Goal: Information Seeking & Learning: Learn about a topic

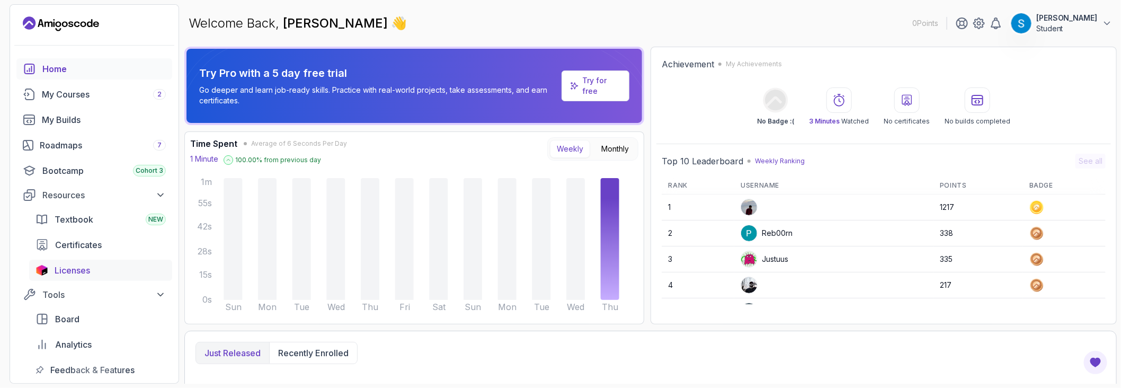
click at [98, 271] on div "Licenses" at bounding box center [110, 270] width 111 height 13
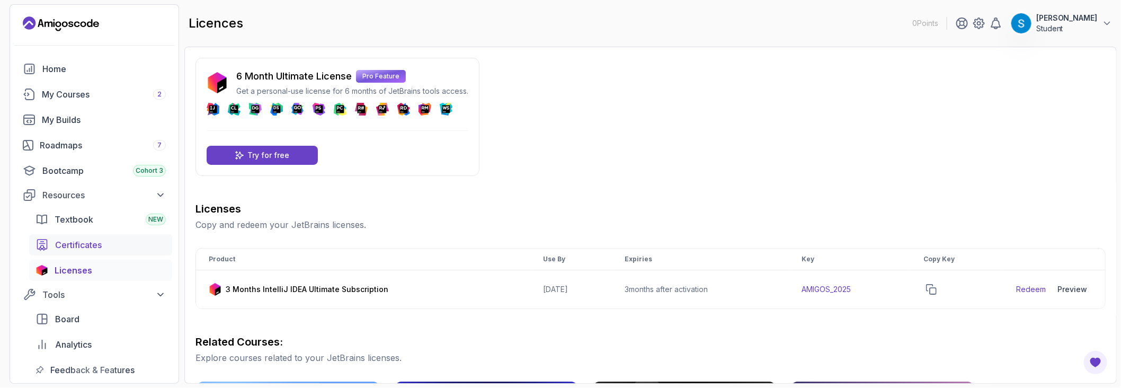
click at [83, 245] on span "Certificates" at bounding box center [78, 244] width 47 height 13
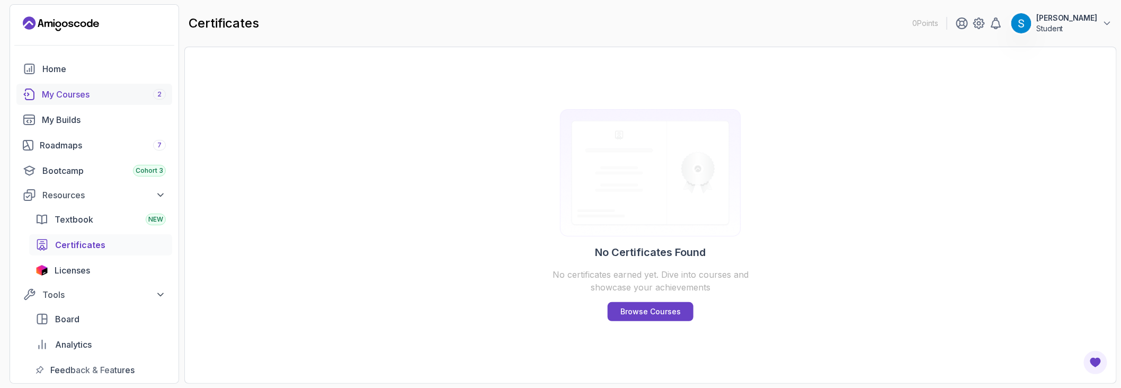
click at [79, 92] on div "My Courses 2" at bounding box center [104, 94] width 124 height 13
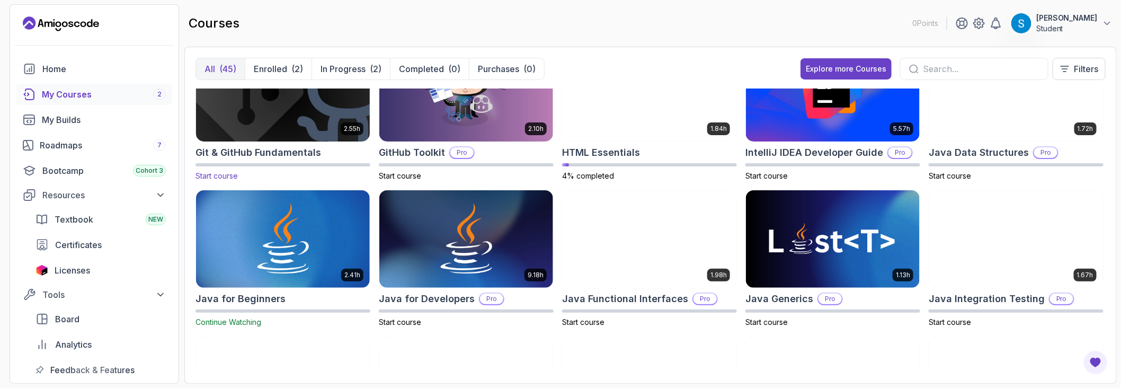
scroll to position [371, 0]
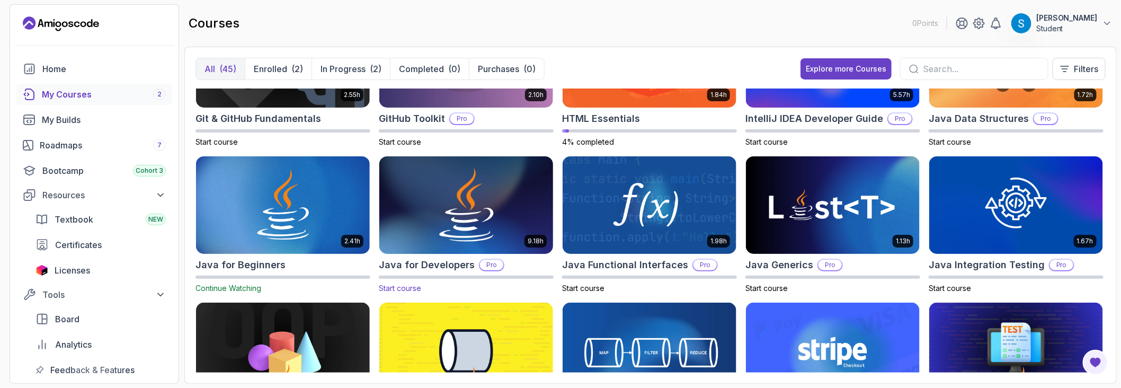
click at [433, 204] on img at bounding box center [466, 205] width 182 height 102
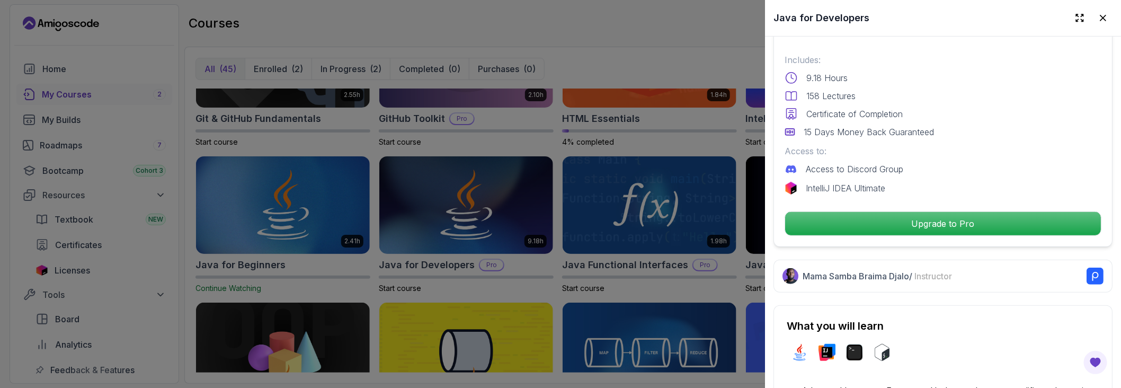
scroll to position [264, 0]
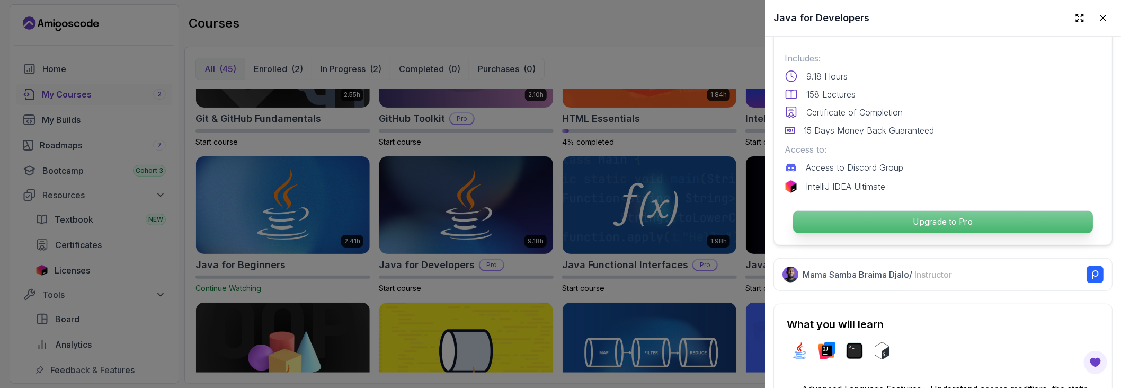
click at [929, 225] on p "Upgrade to Pro" at bounding box center [943, 222] width 300 height 22
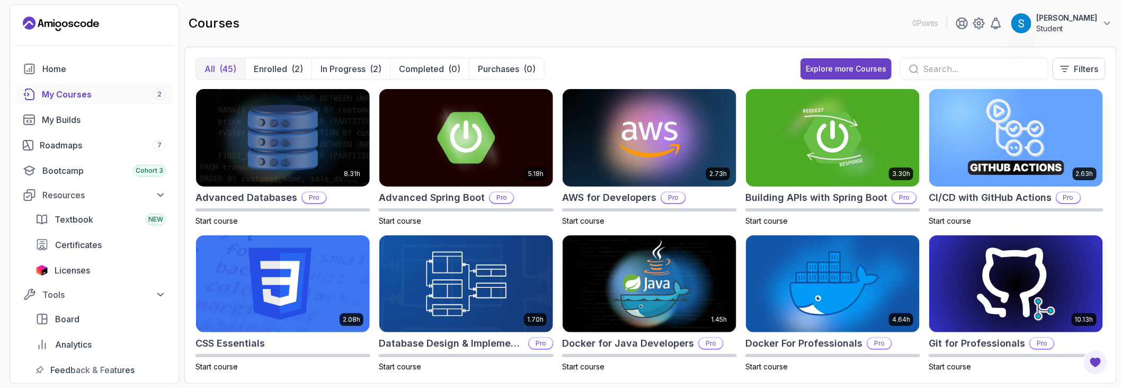
click at [59, 26] on icon "Landing page" at bounding box center [58, 24] width 6 height 6
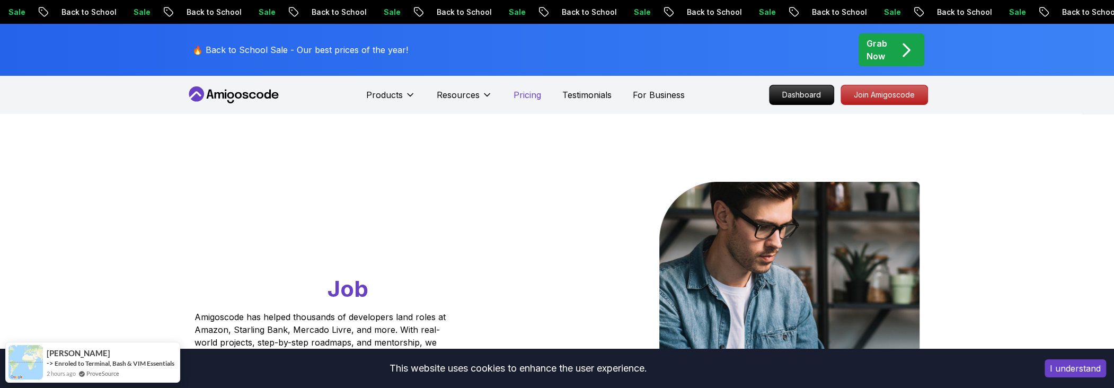
click at [520, 92] on p "Pricing" at bounding box center [527, 94] width 28 height 13
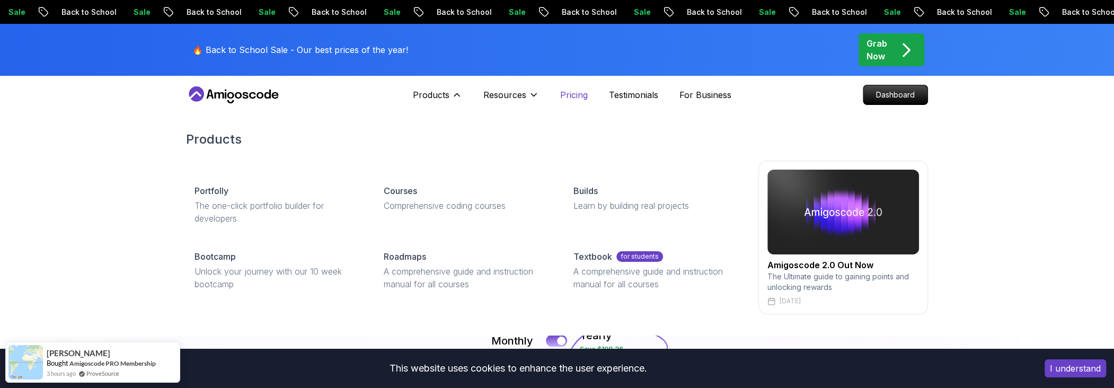
click at [578, 95] on p "Pricing" at bounding box center [574, 94] width 28 height 13
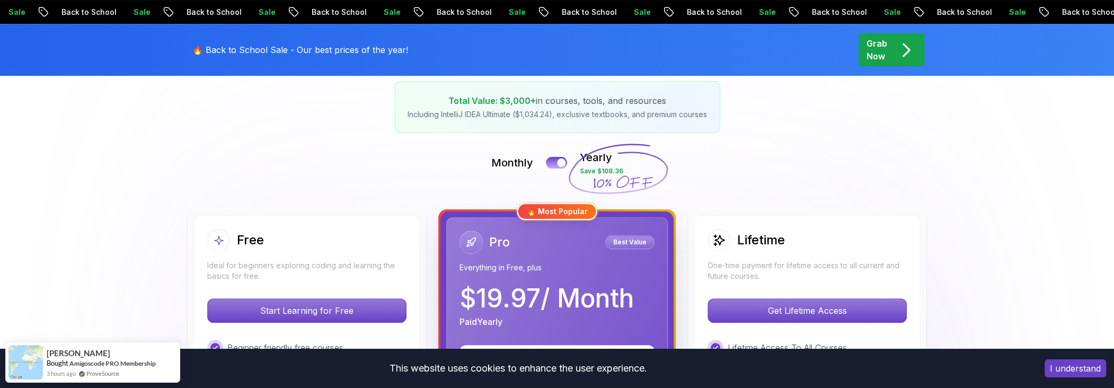
scroll to position [212, 0]
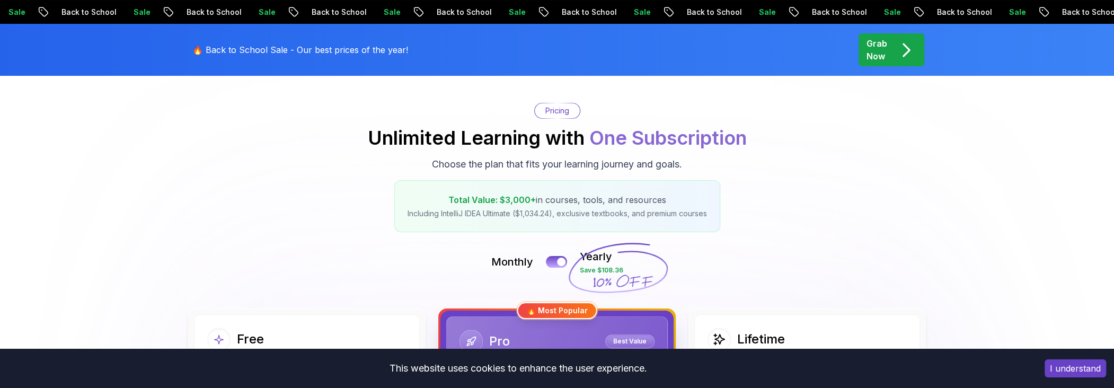
scroll to position [0, 0]
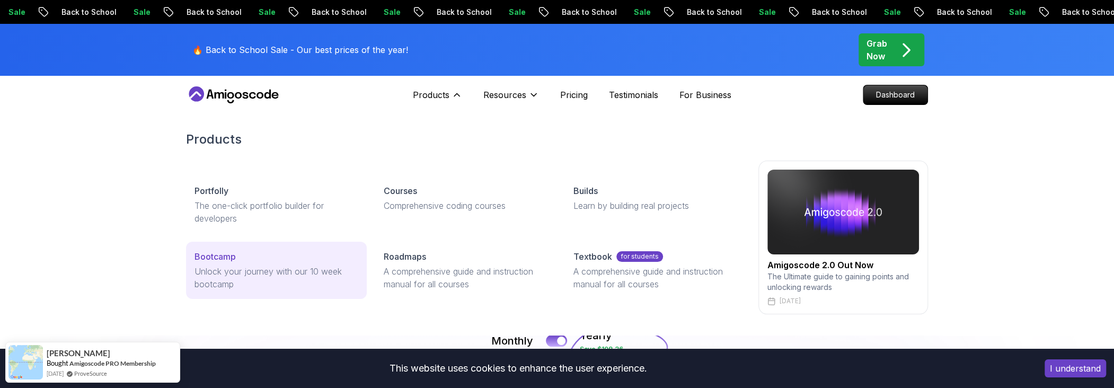
click at [267, 255] on div "Bootcamp" at bounding box center [276, 256] width 164 height 13
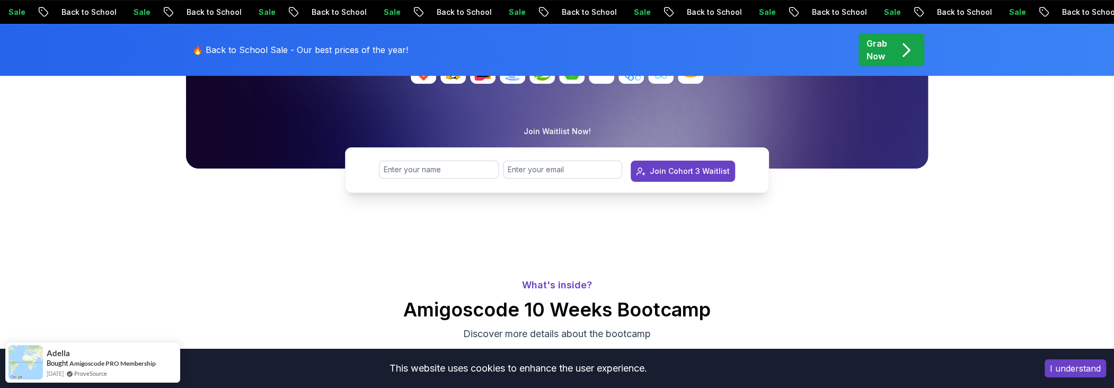
scroll to position [264, 0]
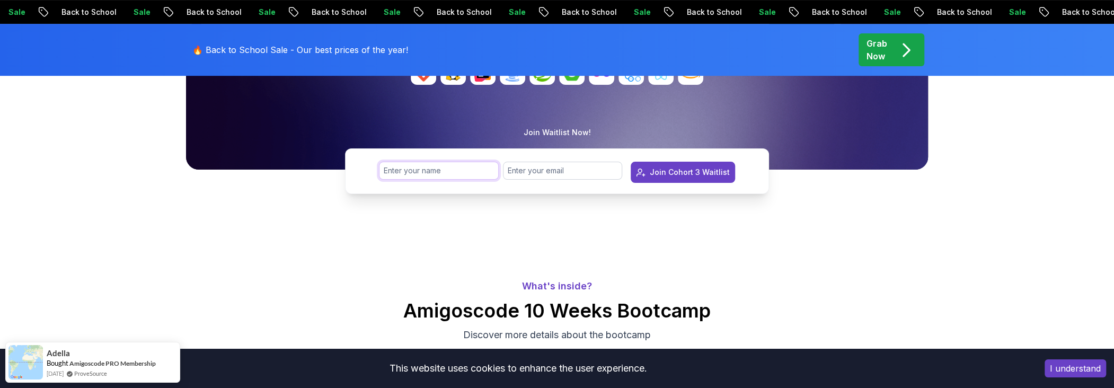
click at [407, 174] on input "text" at bounding box center [439, 171] width 120 height 18
type input "[PERSON_NAME]"
click at [537, 173] on input "email" at bounding box center [563, 171] width 120 height 18
type input "ayadisamardev@gmail.com"
click at [684, 169] on div "Join Cohort 3 Waitlist" at bounding box center [690, 172] width 80 height 11
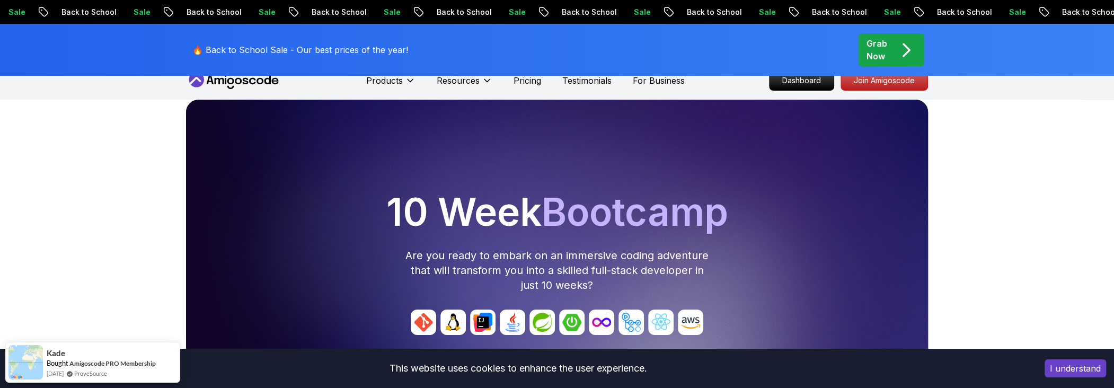
scroll to position [0, 0]
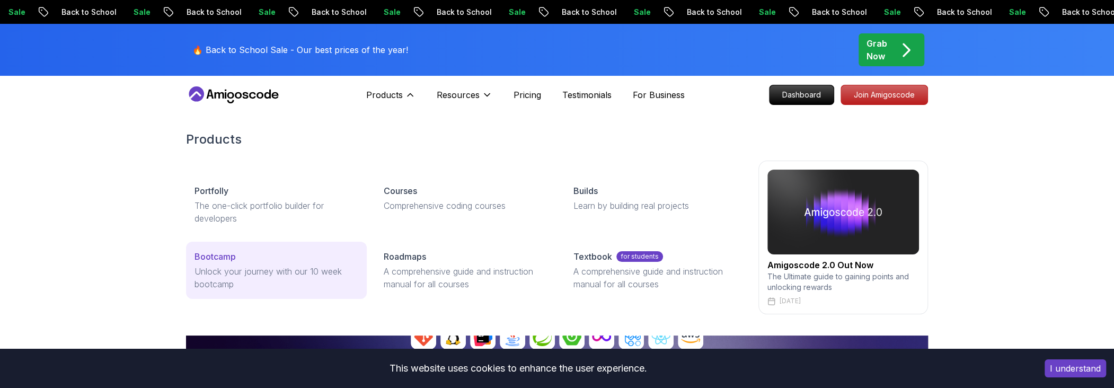
click at [270, 273] on p "Unlock your journey with our 10 week bootcamp" at bounding box center [276, 277] width 164 height 25
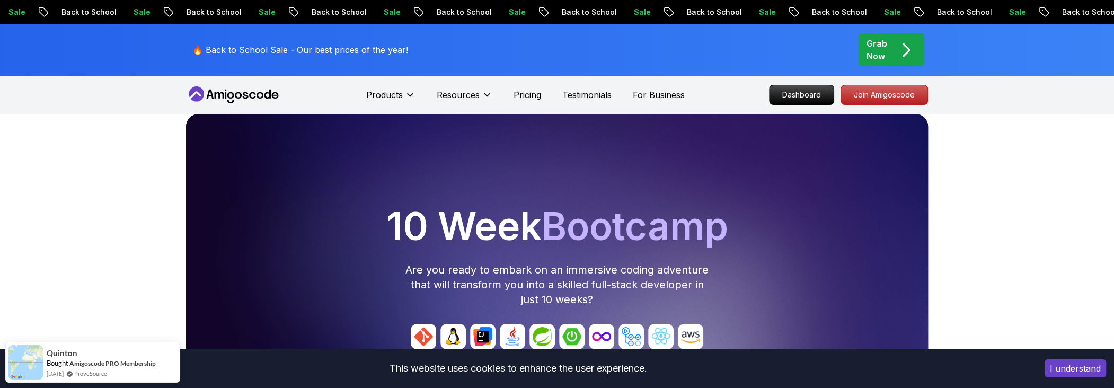
click at [902, 47] on icon "pre-order" at bounding box center [906, 50] width 21 height 21
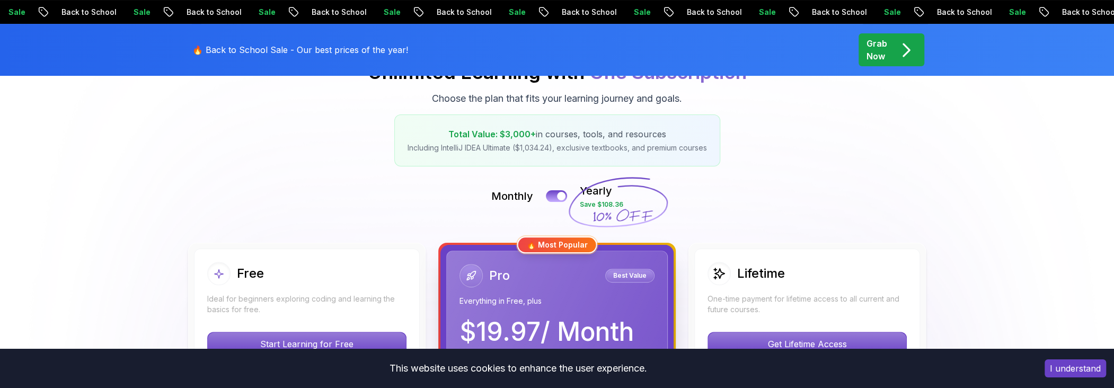
scroll to position [159, 0]
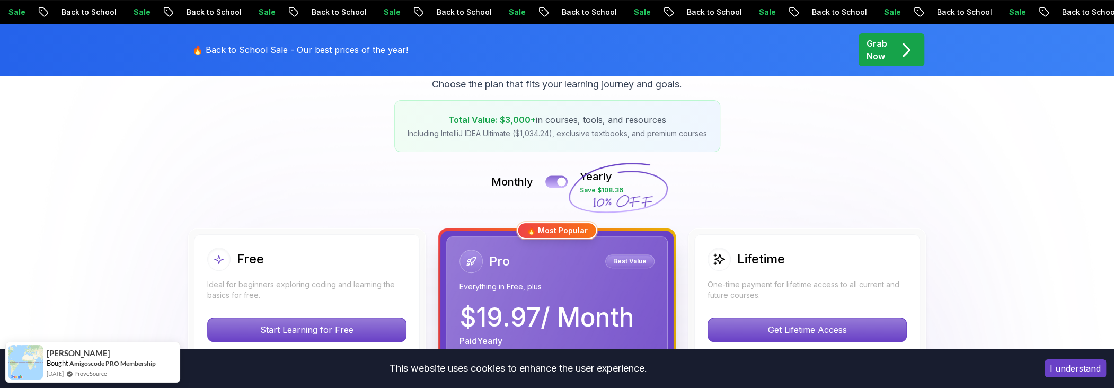
click at [562, 180] on div at bounding box center [561, 182] width 9 height 9
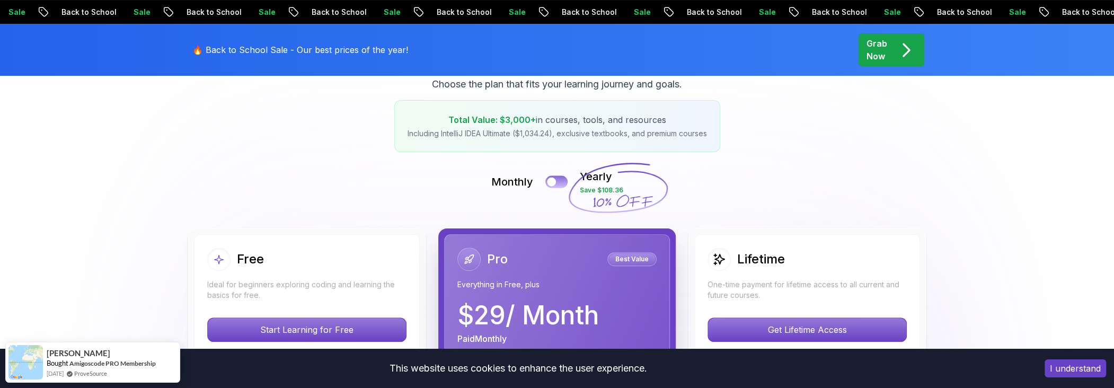
click at [562, 180] on button at bounding box center [556, 181] width 22 height 12
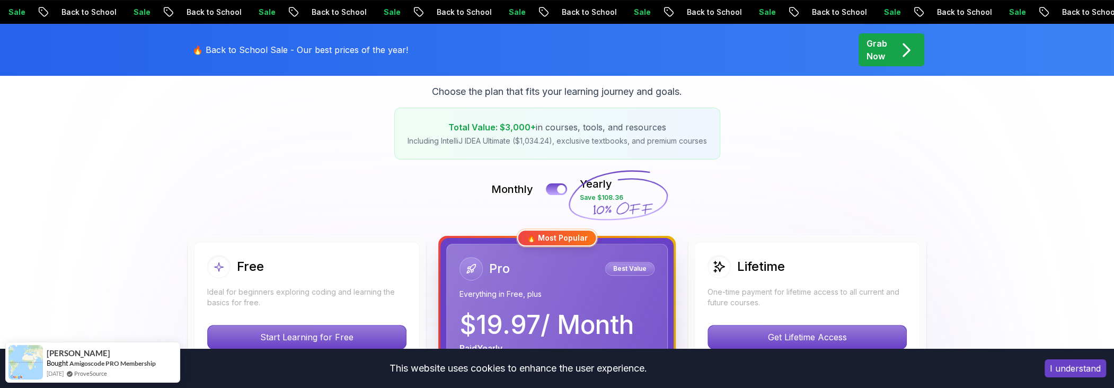
scroll to position [0, 0]
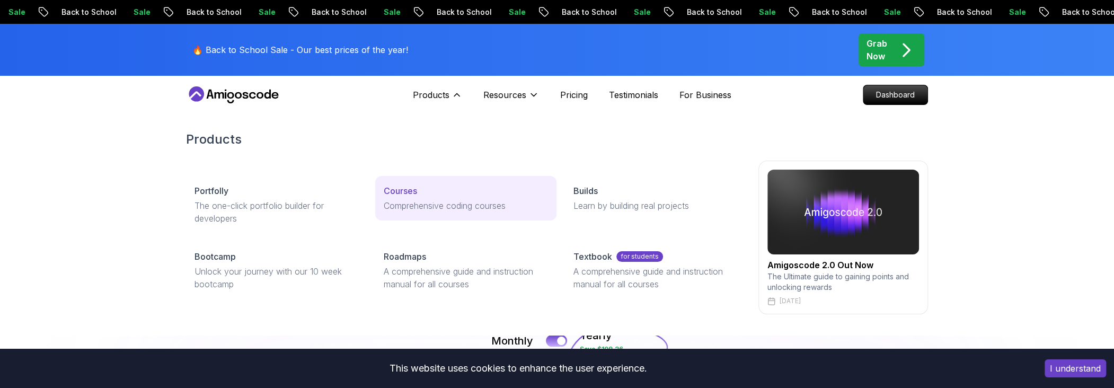
click at [409, 191] on p "Courses" at bounding box center [400, 190] width 33 height 13
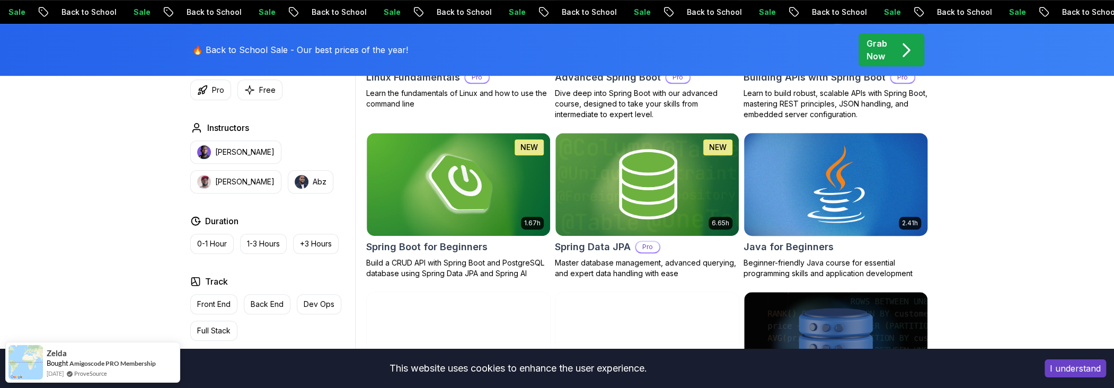
scroll to position [424, 0]
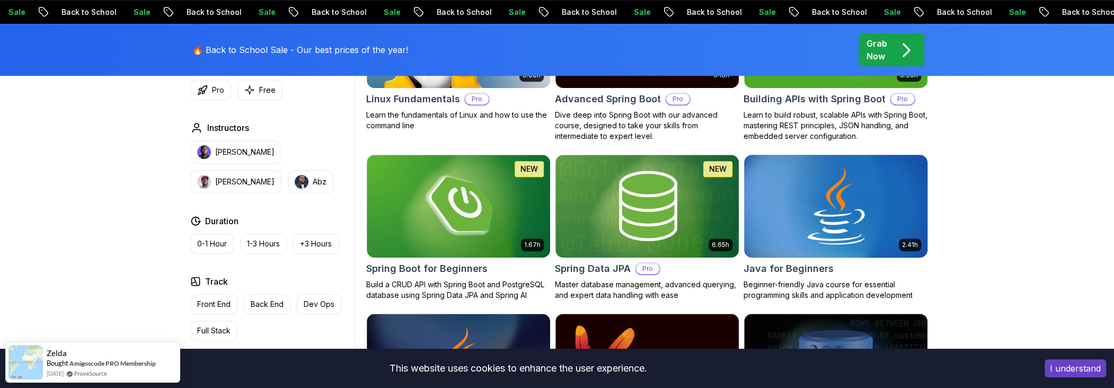
click at [809, 219] on img at bounding box center [835, 206] width 192 height 108
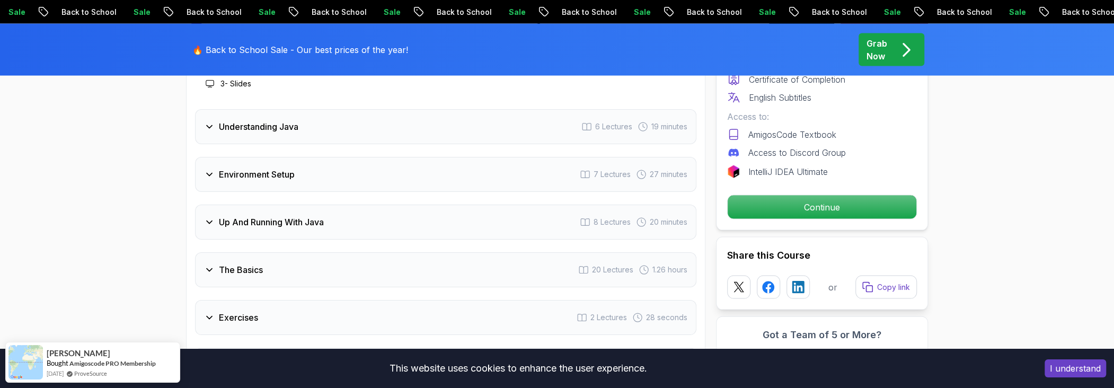
scroll to position [1696, 0]
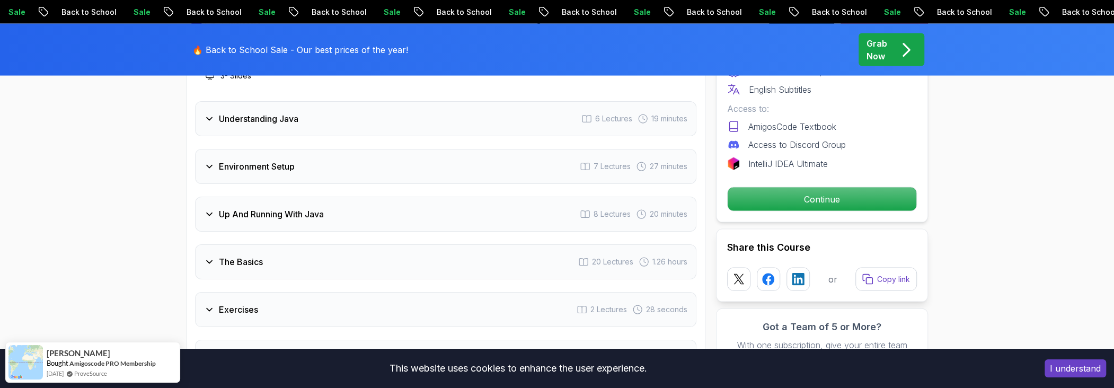
click at [259, 235] on div "Intro 3 Lectures 2 minutes 1 - Welcome 1:36 2 - Recommended Courses 3 - Slides …" at bounding box center [445, 175] width 501 height 397
click at [251, 255] on h3 "The Basics" at bounding box center [241, 261] width 44 height 13
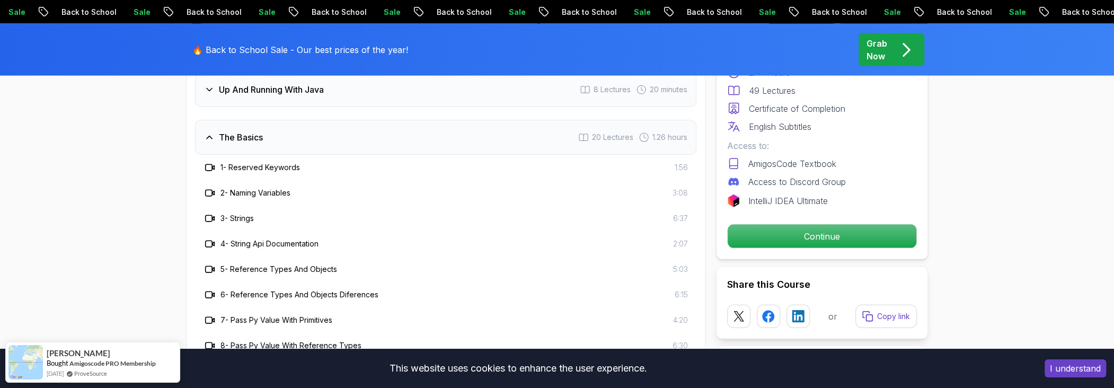
scroll to position [1749, 0]
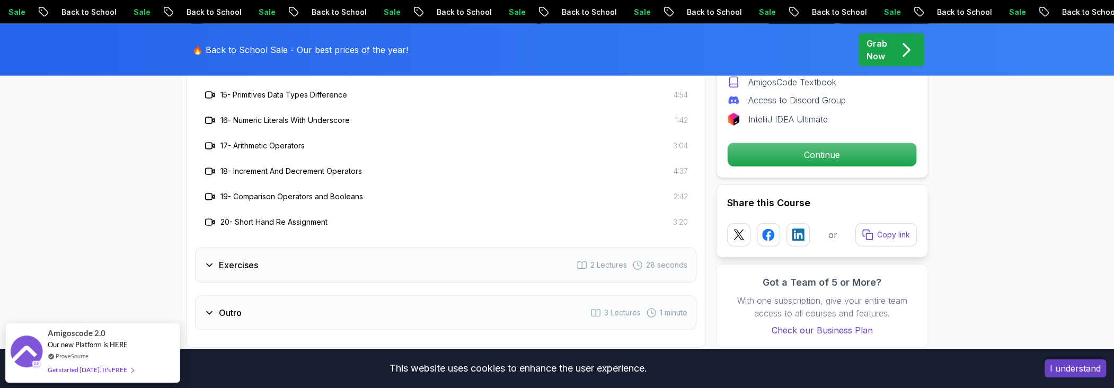
click at [310, 247] on div "Exercises 2 Lectures 28 seconds" at bounding box center [445, 264] width 501 height 35
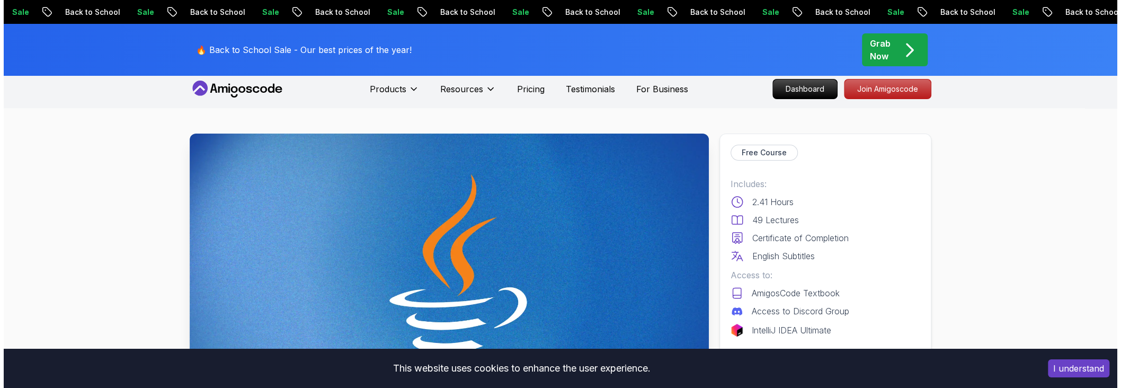
scroll to position [0, 0]
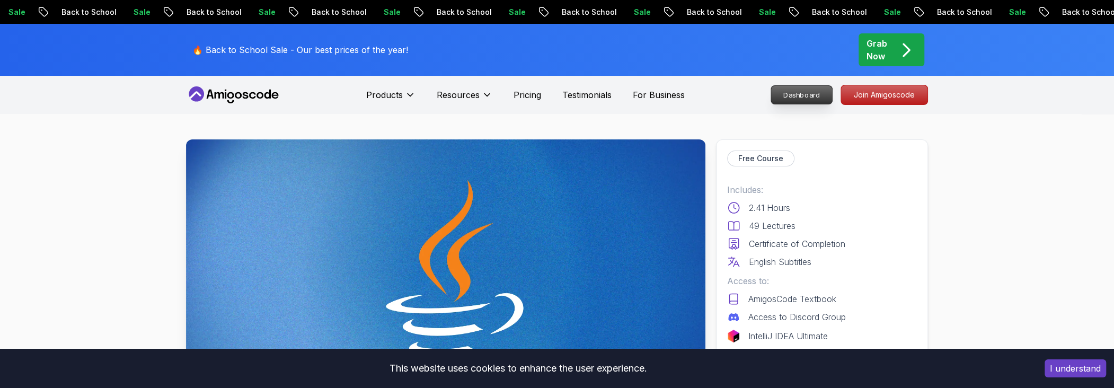
click at [797, 95] on p "Dashboard" at bounding box center [801, 95] width 61 height 18
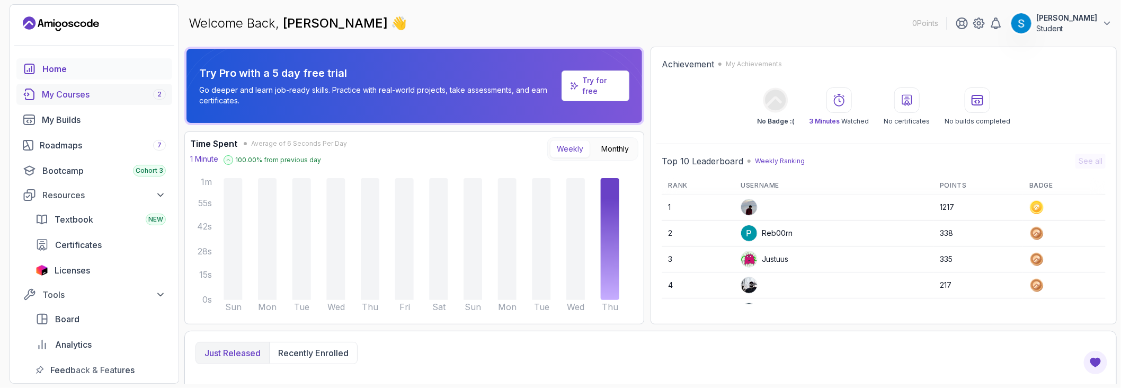
click at [70, 92] on div "My Courses 2" at bounding box center [104, 94] width 124 height 13
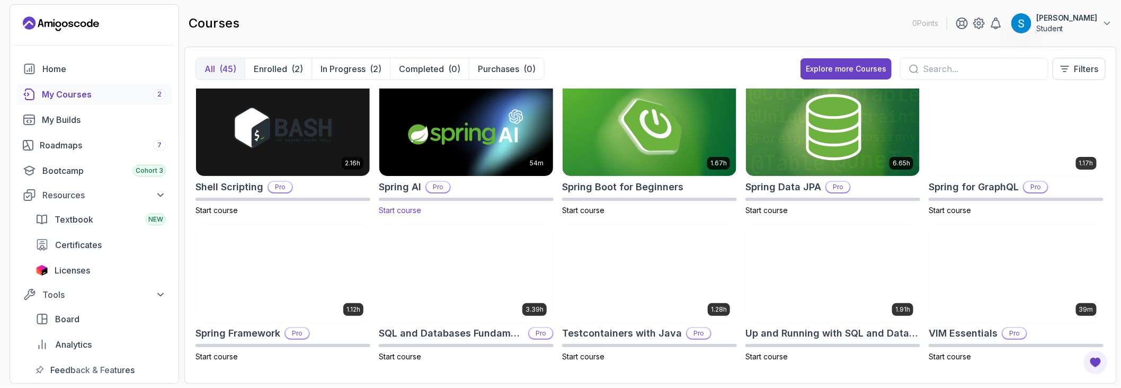
scroll to position [1034, 0]
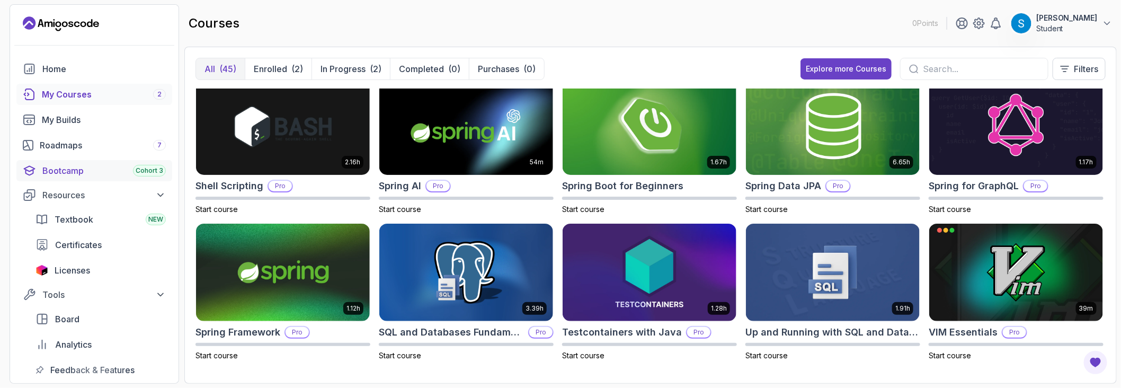
click at [51, 171] on div "Bootcamp Cohort 3" at bounding box center [103, 170] width 123 height 13
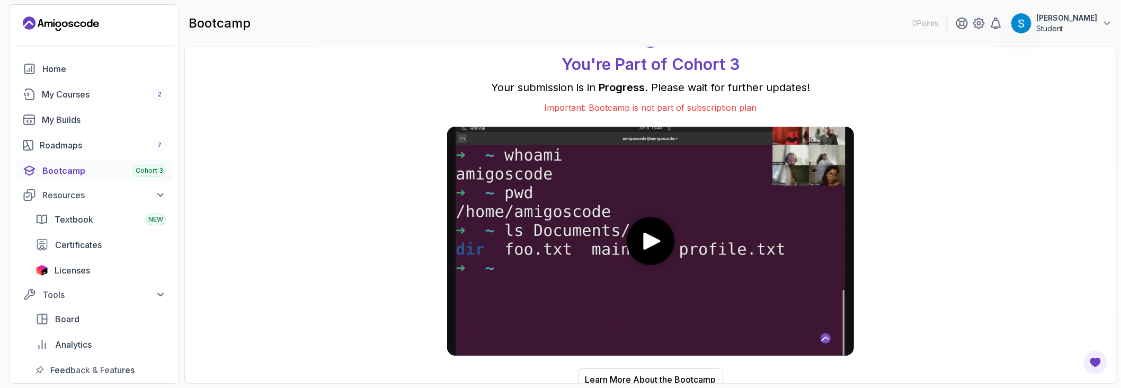
scroll to position [13, 0]
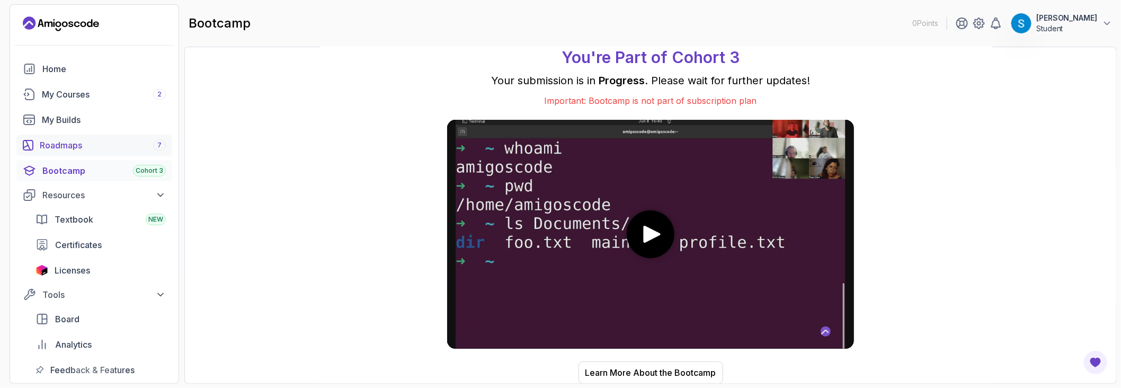
click at [67, 149] on div "Roadmaps 7" at bounding box center [103, 145] width 126 height 13
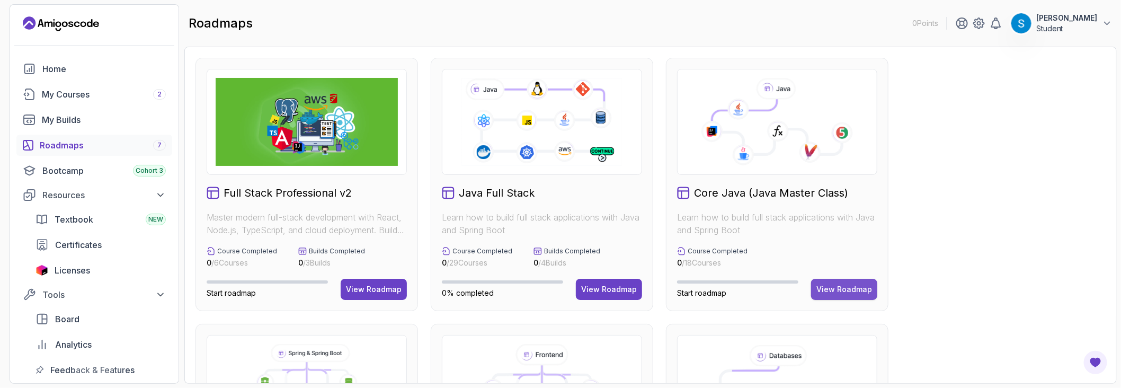
click at [852, 290] on div "View Roadmap" at bounding box center [845, 289] width 56 height 11
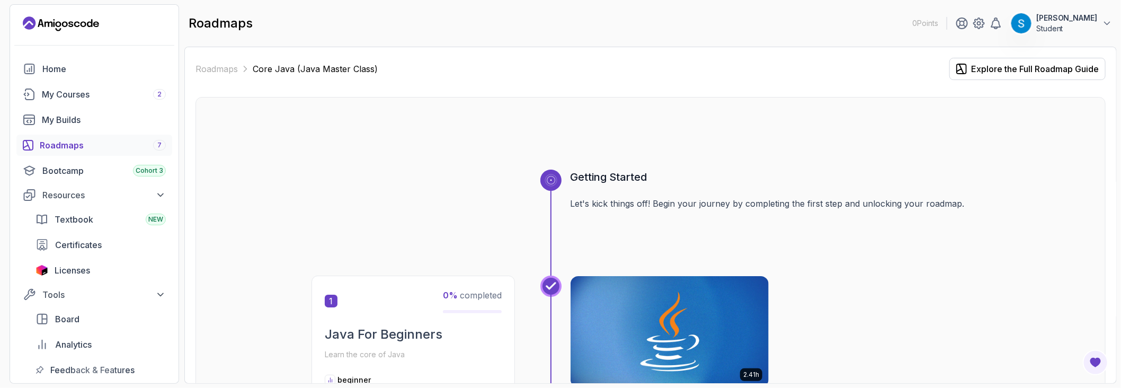
scroll to position [212, 0]
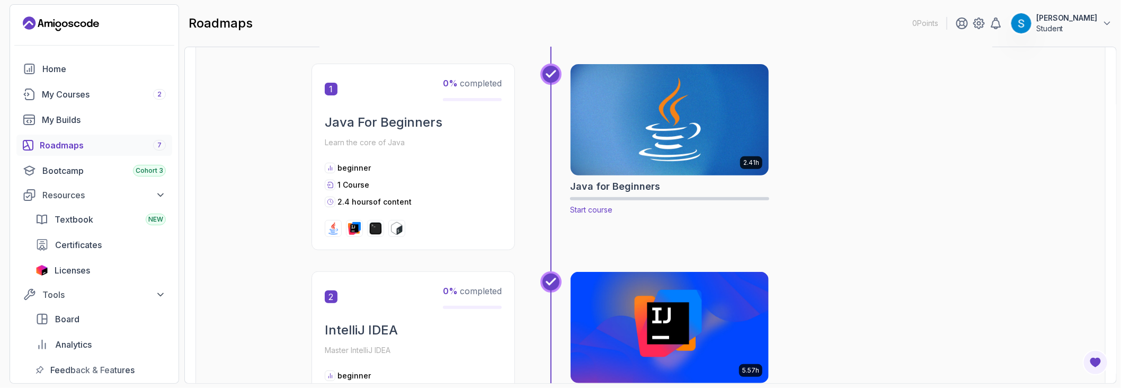
click at [648, 151] on img at bounding box center [670, 119] width 208 height 117
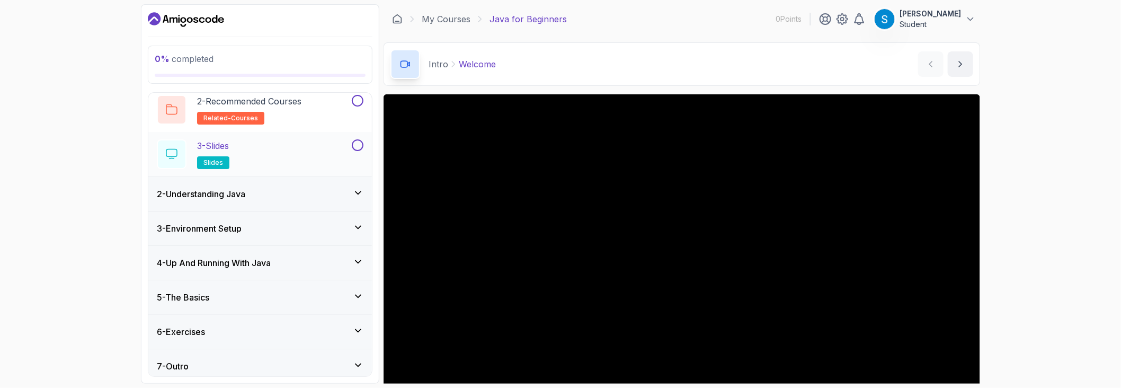
scroll to position [88, 0]
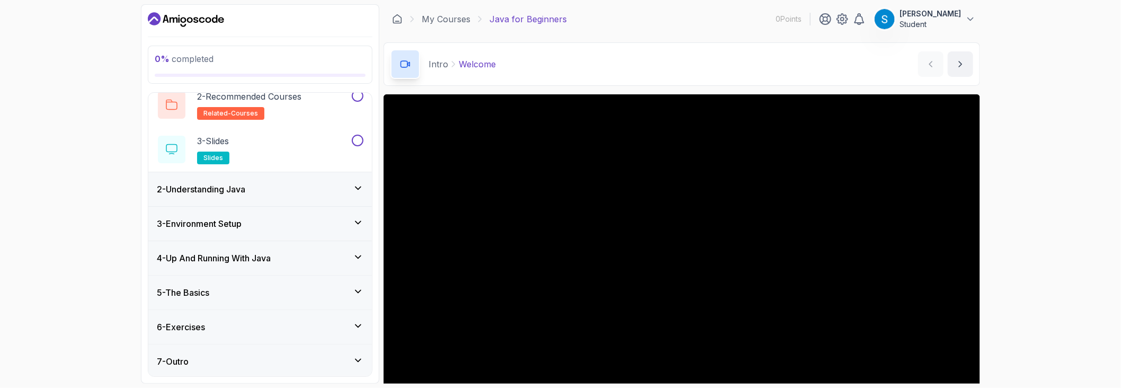
click at [240, 226] on h3 "3 - Environment Setup" at bounding box center [199, 223] width 85 height 13
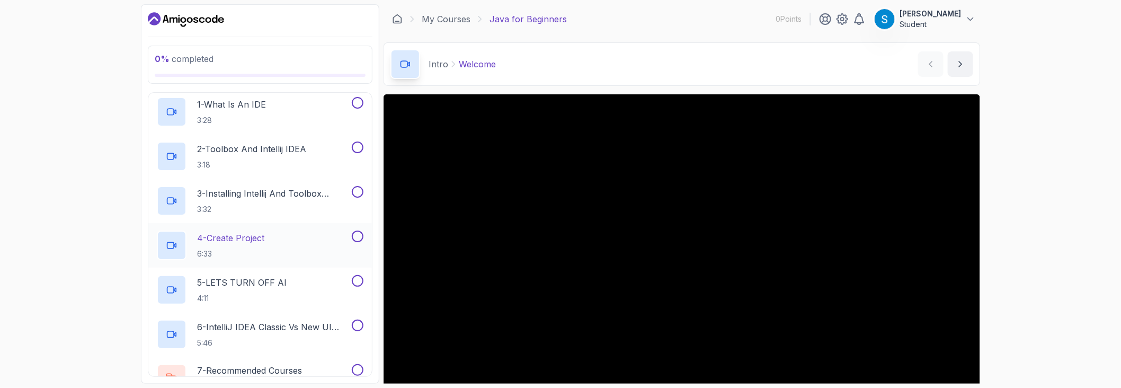
scroll to position [212, 0]
